Goal: Task Accomplishment & Management: Use online tool/utility

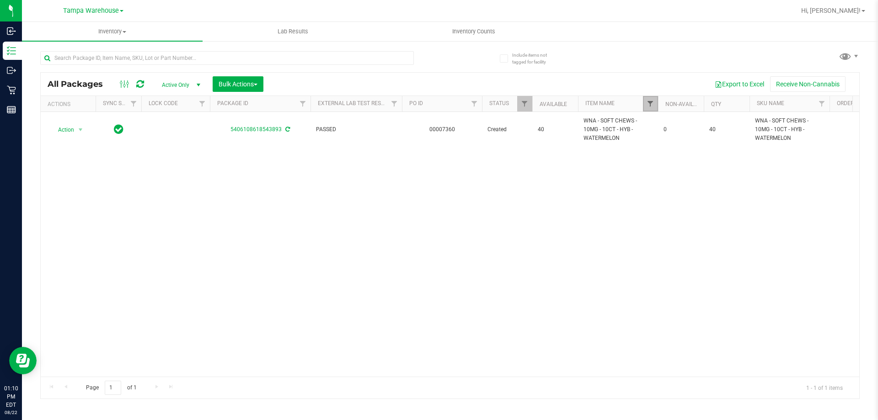
click at [650, 105] on span "Filter" at bounding box center [650, 103] width 7 height 7
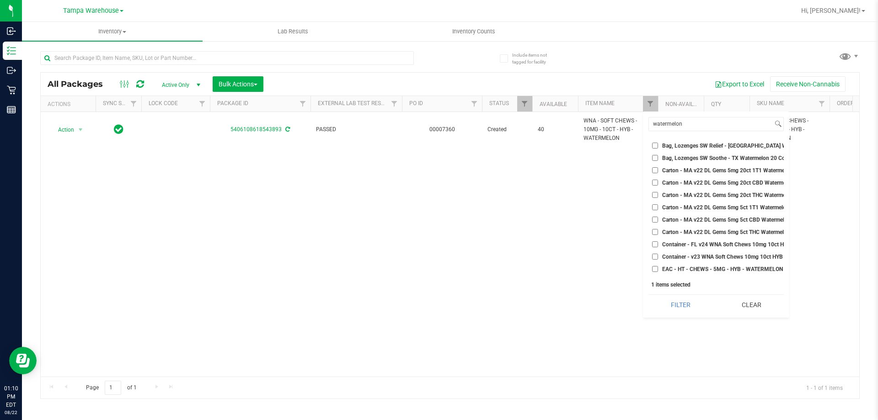
checkbox input "false"
drag, startPoint x: 686, startPoint y: 123, endPoint x: 646, endPoint y: 123, distance: 39.8
click at [646, 123] on div "watermelon Select All 007UP - Flower 007UP - Waste 30G Child Resistant Tin Cont…" at bounding box center [716, 215] width 146 height 206
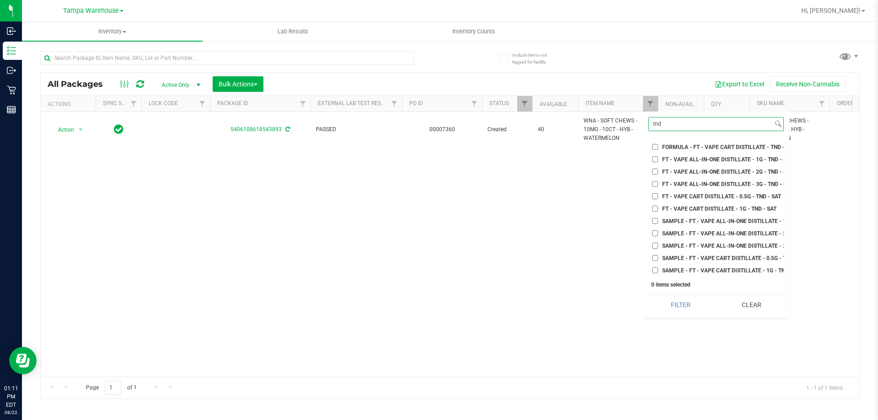
type input "tnd"
click at [655, 206] on input "FT - VAPE CART DISTILLATE - 1G - TND - SAT" at bounding box center [655, 209] width 6 height 6
checkbox input "true"
click at [679, 304] on button "Filter" at bounding box center [680, 305] width 64 height 20
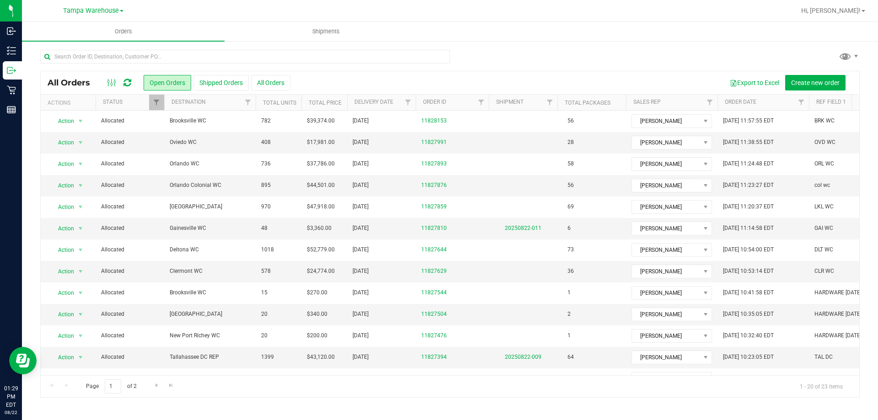
click at [128, 78] on icon at bounding box center [127, 82] width 8 height 9
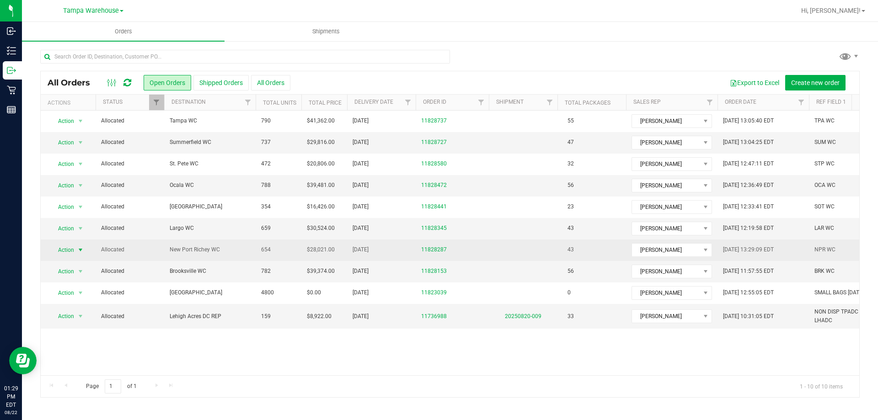
click at [66, 249] on span "Action" at bounding box center [62, 250] width 25 height 13
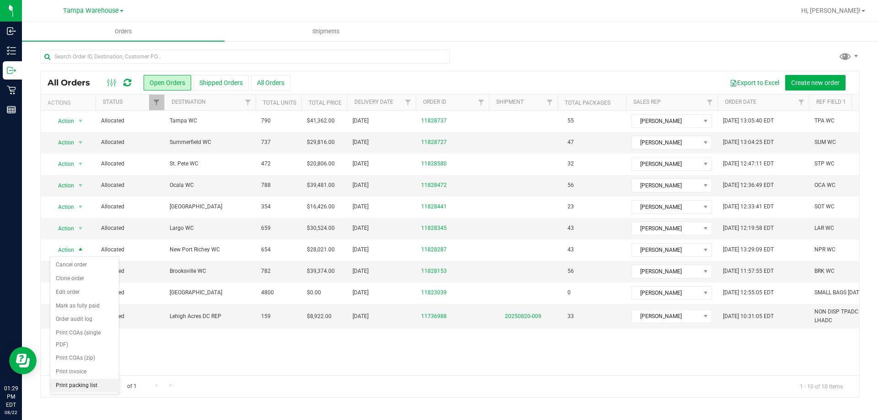
click at [75, 387] on li "Print packing list" at bounding box center [84, 386] width 69 height 14
click at [617, 62] on div at bounding box center [450, 60] width 820 height 21
